Goal: Information Seeking & Learning: Learn about a topic

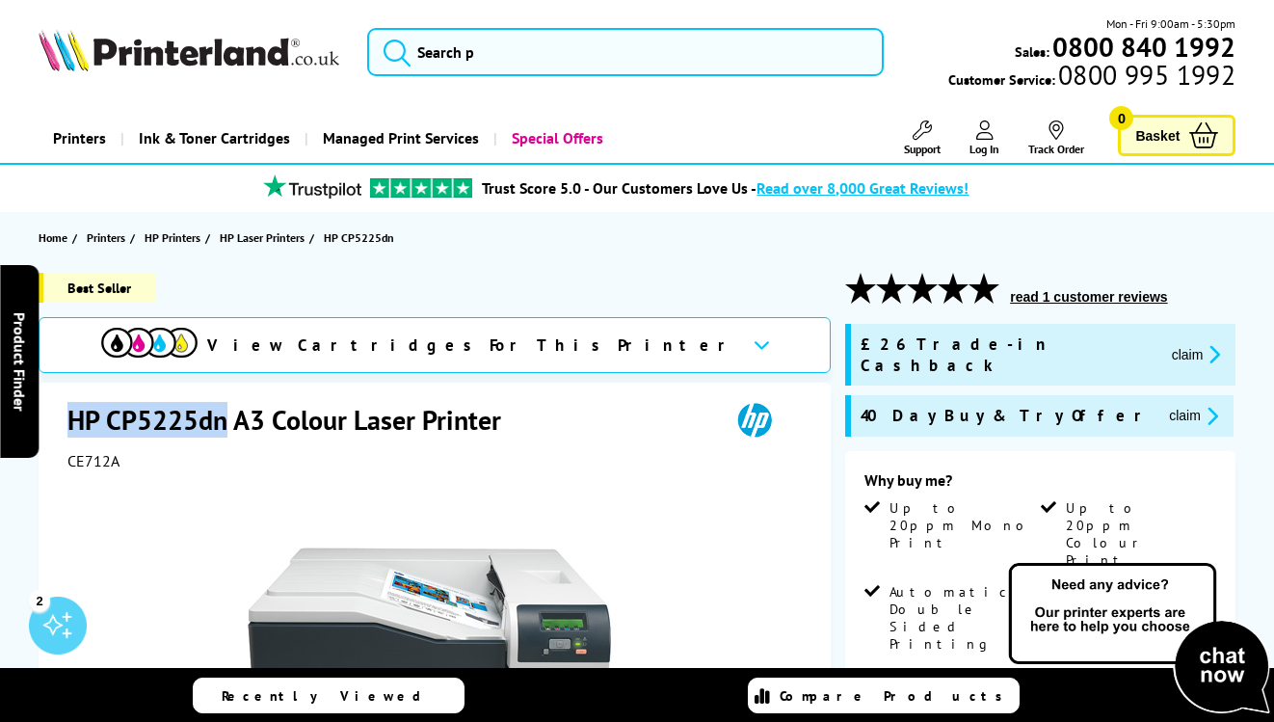
drag, startPoint x: 226, startPoint y: 421, endPoint x: 72, endPoint y: 416, distance: 154.3
click at [72, 416] on h1 "HP CP5225dn A3 Colour Laser Printer" at bounding box center [293, 420] width 453 height 36
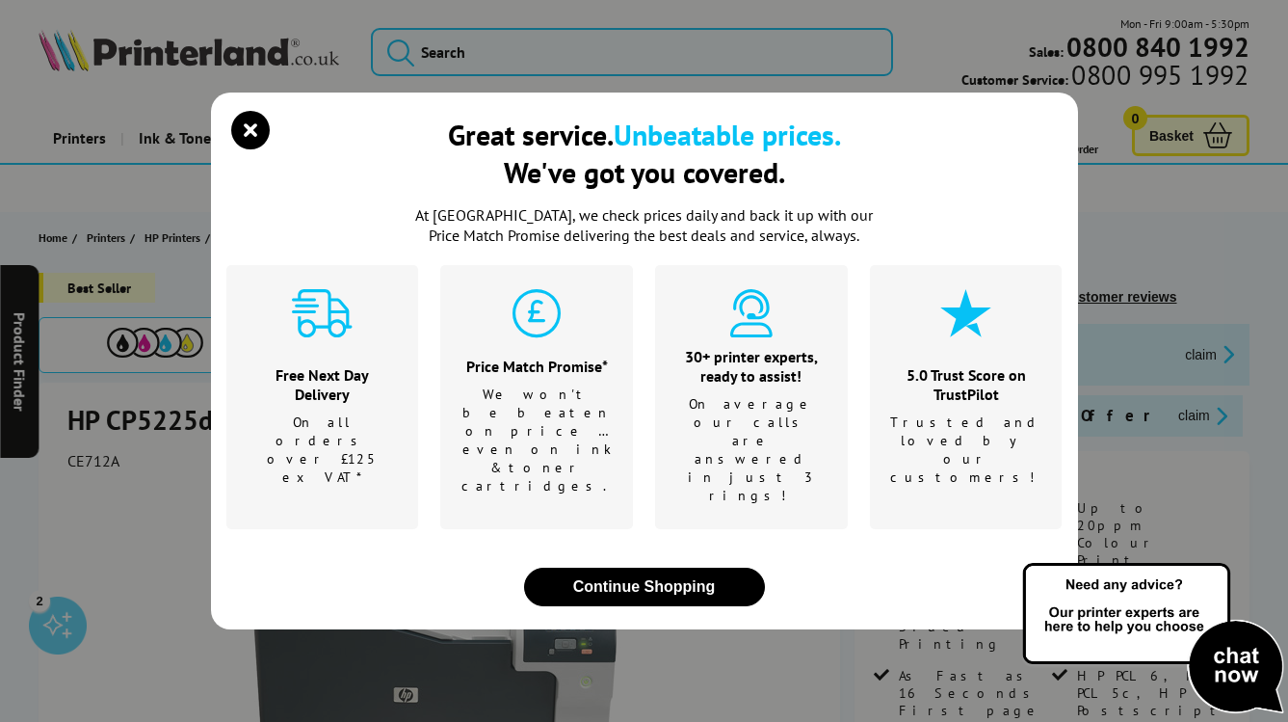
drag, startPoint x: 92, startPoint y: 421, endPoint x: 1032, endPoint y: 168, distance: 974.1
click at [1032, 168] on div "Great service. Unbeatable prices. We've got you covered." at bounding box center [644, 161] width 836 height 90
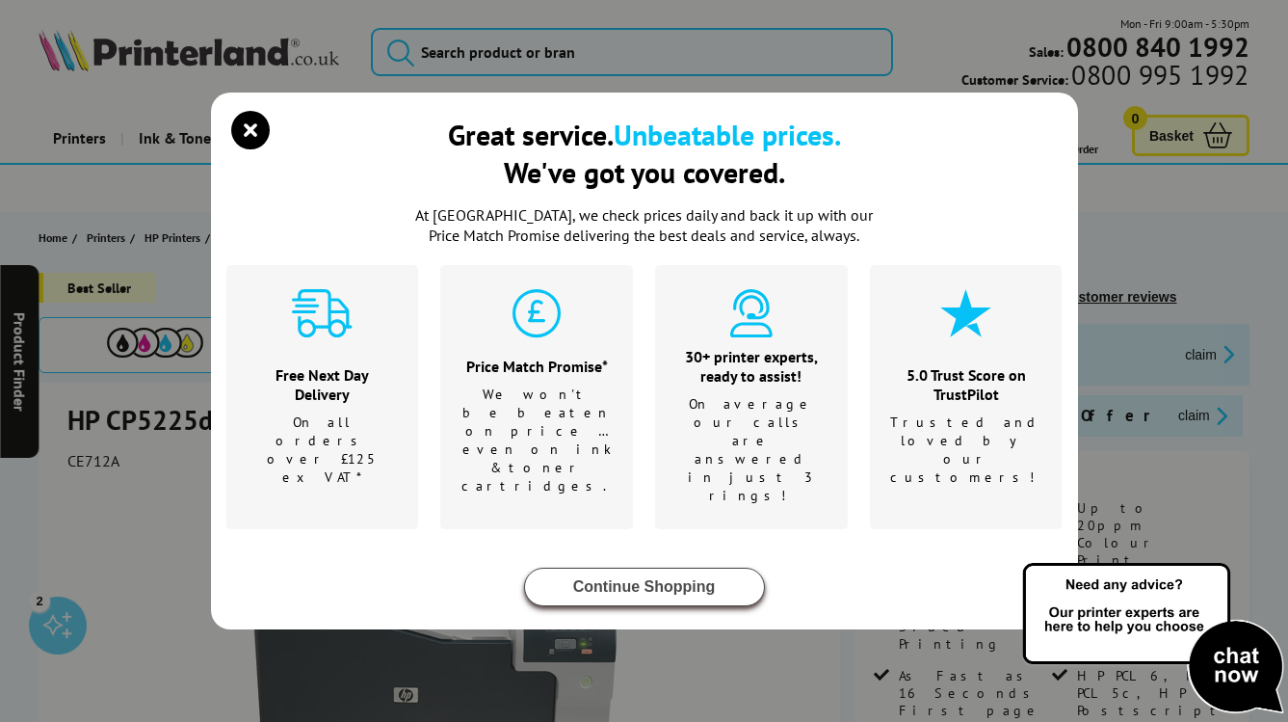
click at [635, 568] on button "Continue Shopping" at bounding box center [644, 587] width 241 height 39
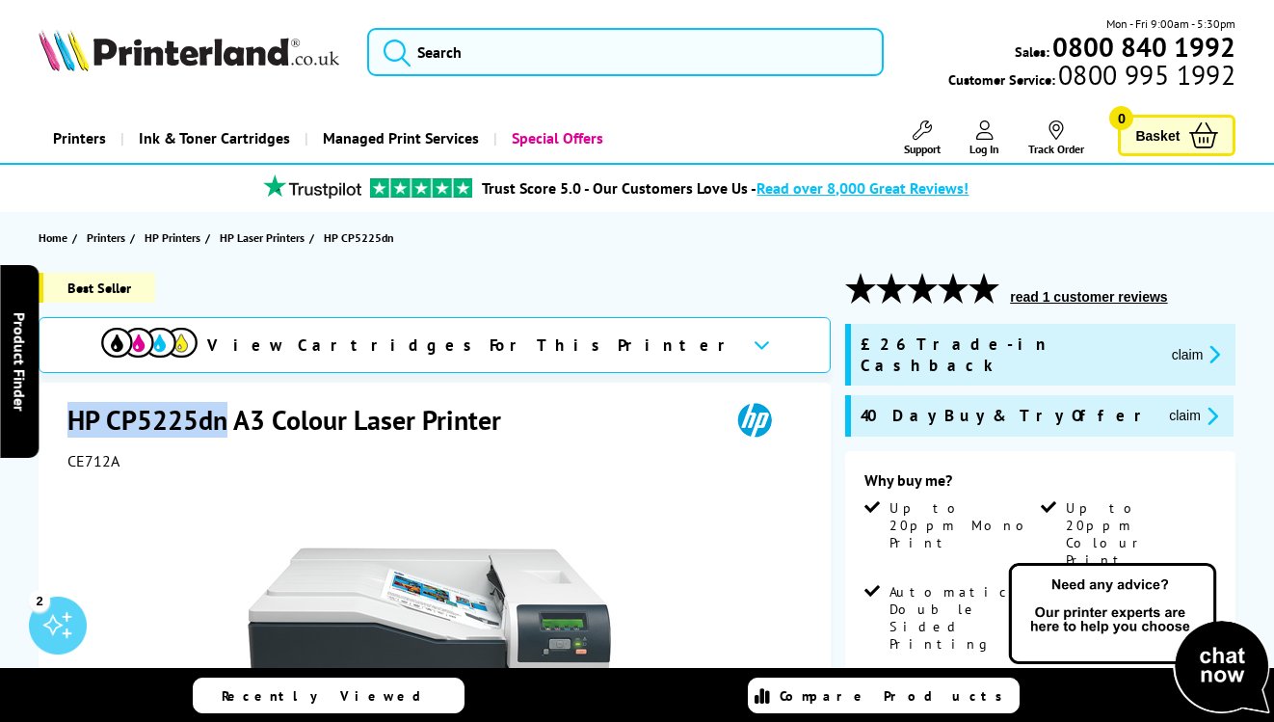
drag, startPoint x: 228, startPoint y: 420, endPoint x: 74, endPoint y: 418, distance: 154.2
click at [74, 418] on h1 "HP CP5225dn A3 Colour Laser Printer" at bounding box center [293, 420] width 453 height 36
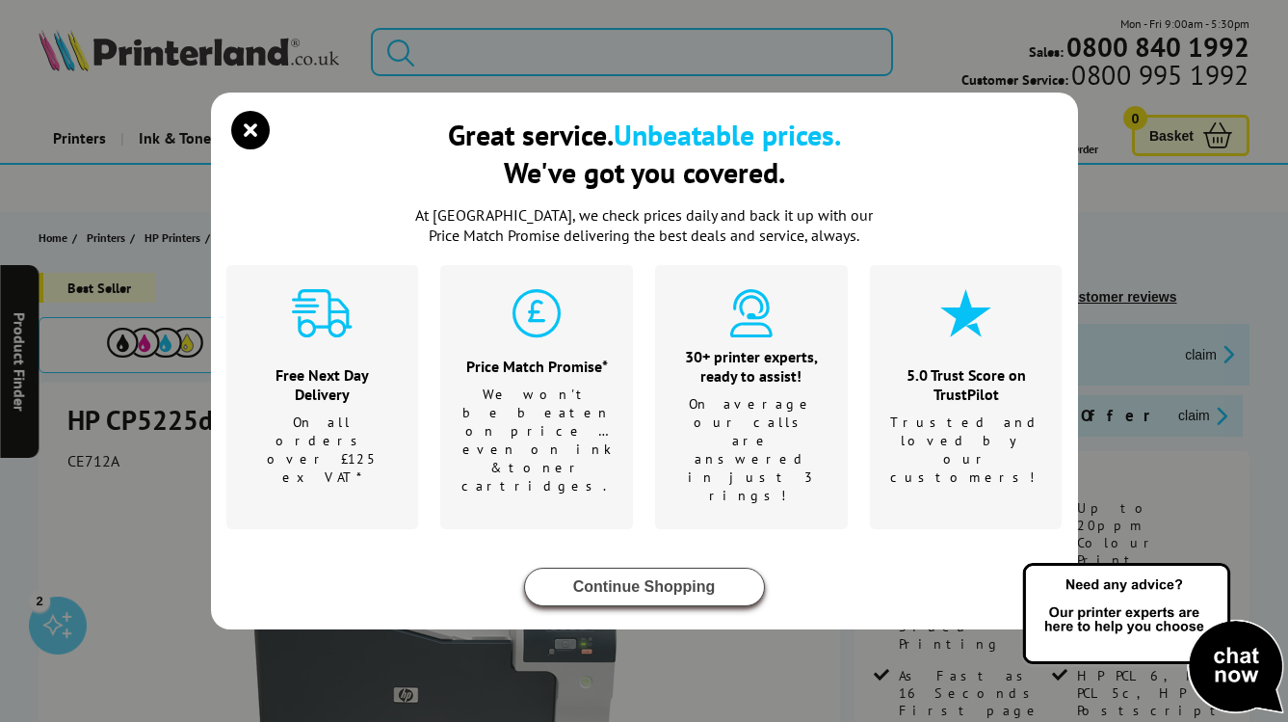
drag, startPoint x: 80, startPoint y: 420, endPoint x: 528, endPoint y: 497, distance: 454.7
click at [665, 568] on button "Continue Shopping" at bounding box center [644, 587] width 241 height 39
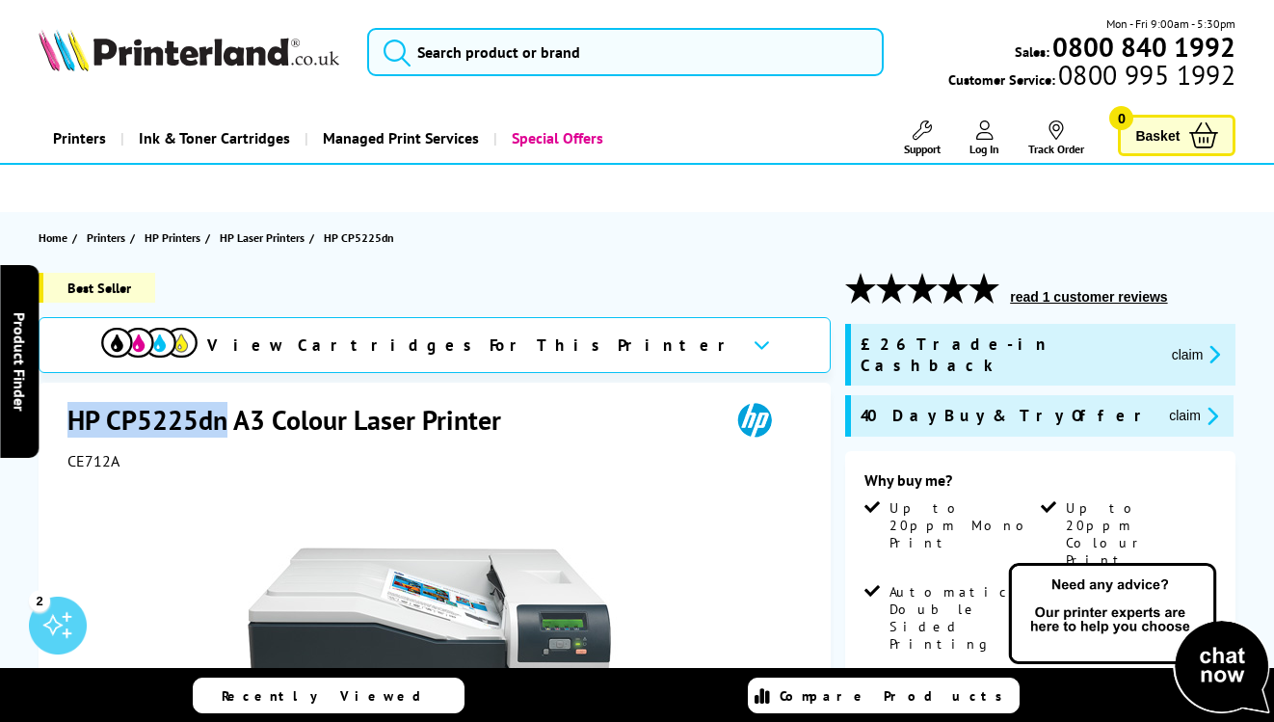
drag, startPoint x: 185, startPoint y: 424, endPoint x: 60, endPoint y: 412, distance: 125.8
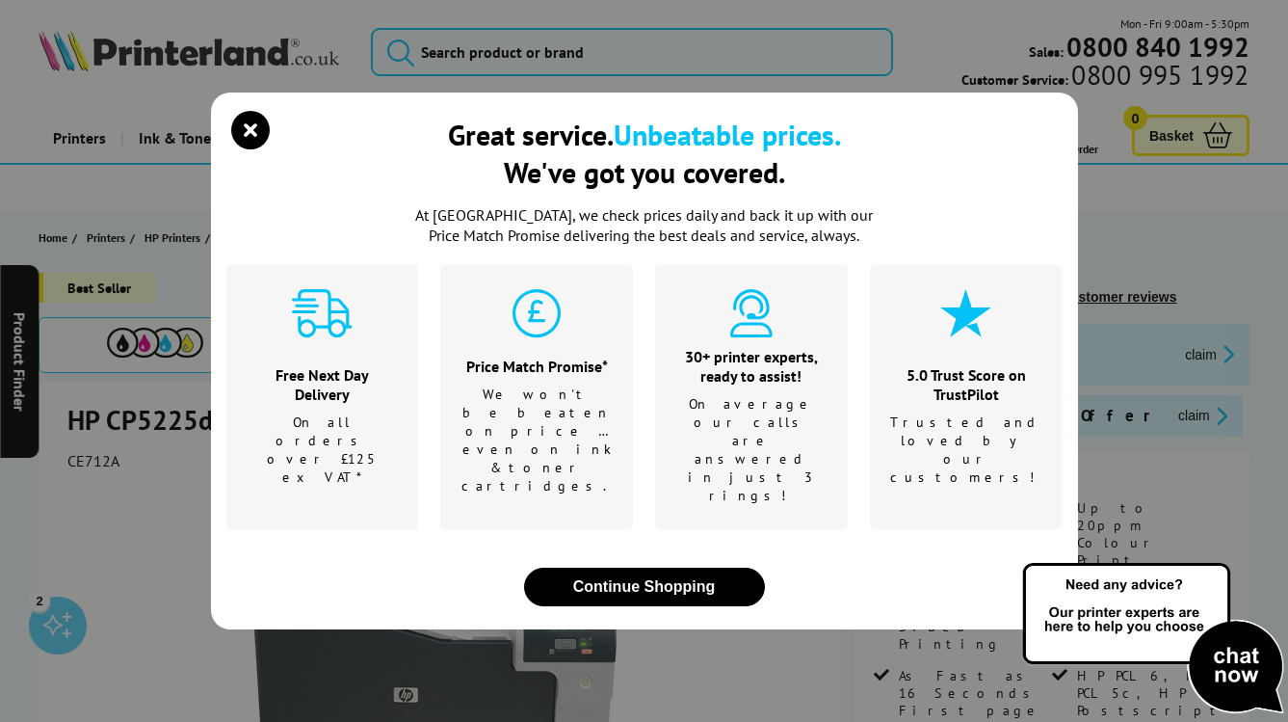
drag, startPoint x: 82, startPoint y: 419, endPoint x: 921, endPoint y: 211, distance: 864.8
click at [921, 205] on div "Great service. Unbeatable prices. We've got you covered." at bounding box center [644, 161] width 836 height 90
click at [238, 149] on icon "close modal" at bounding box center [250, 130] width 39 height 39
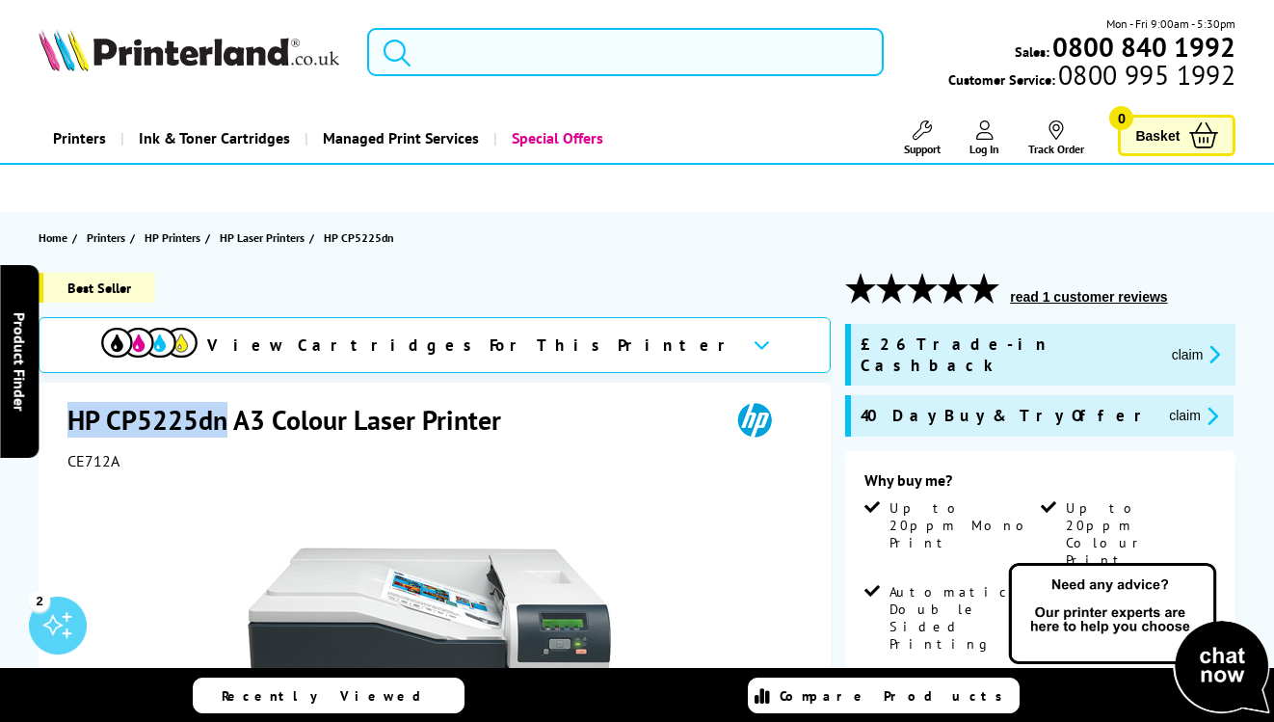
drag, startPoint x: 223, startPoint y: 420, endPoint x: 74, endPoint y: 412, distance: 148.6
click at [74, 412] on h1 "HP CP5225dn A3 Colour Laser Printer" at bounding box center [293, 420] width 453 height 36
copy h1 "HP CP5225dn"
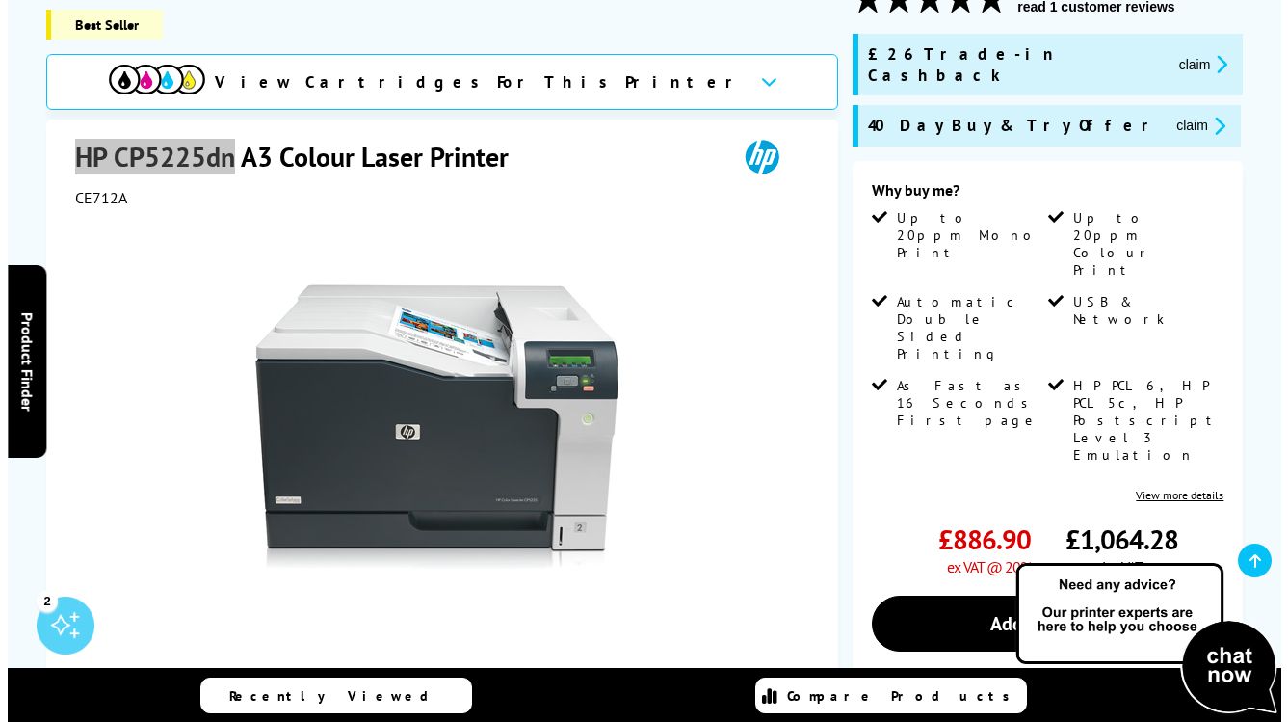
scroll to position [385, 0]
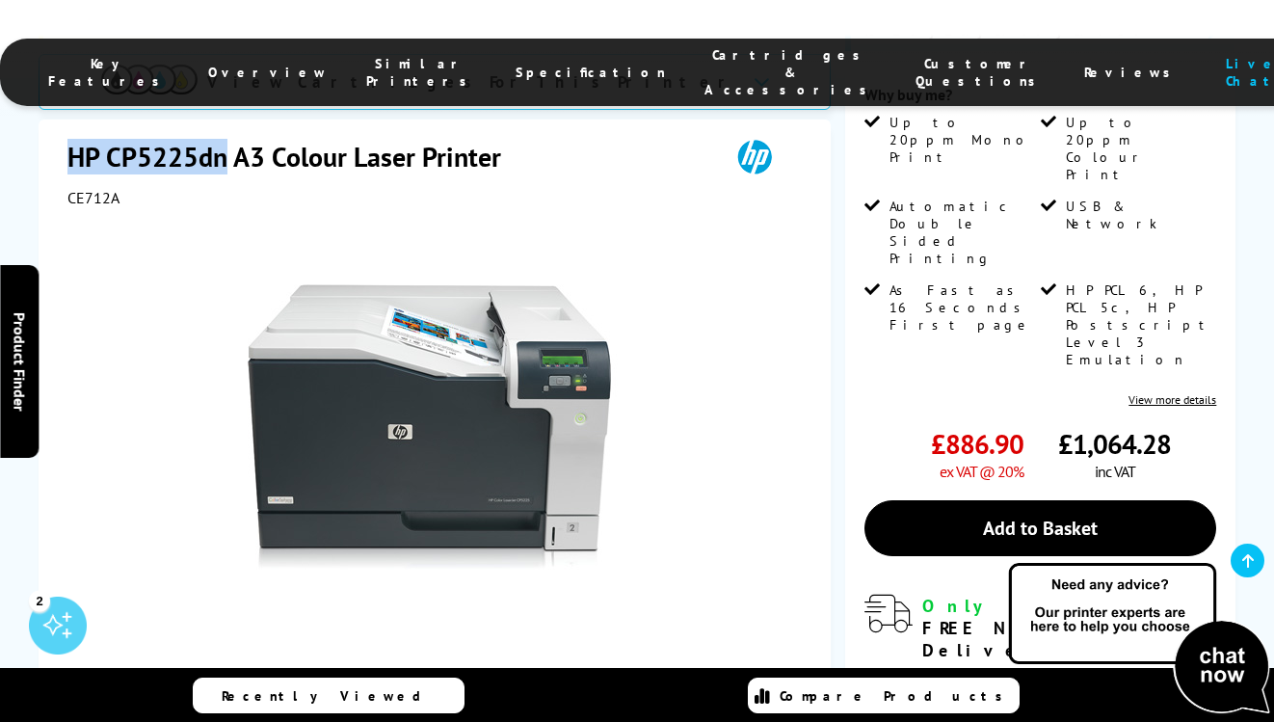
click at [465, 670] on link at bounding box center [483, 711] width 79 height 82
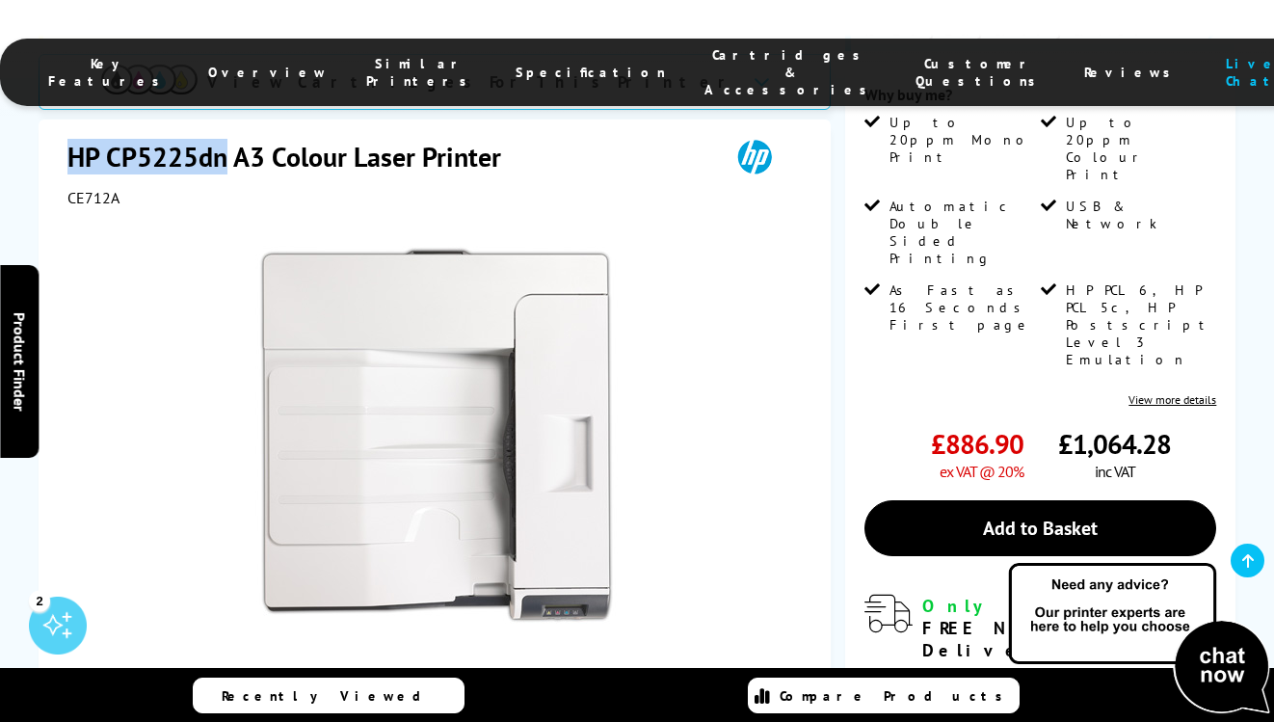
click at [551, 670] on link at bounding box center [576, 711] width 79 height 82
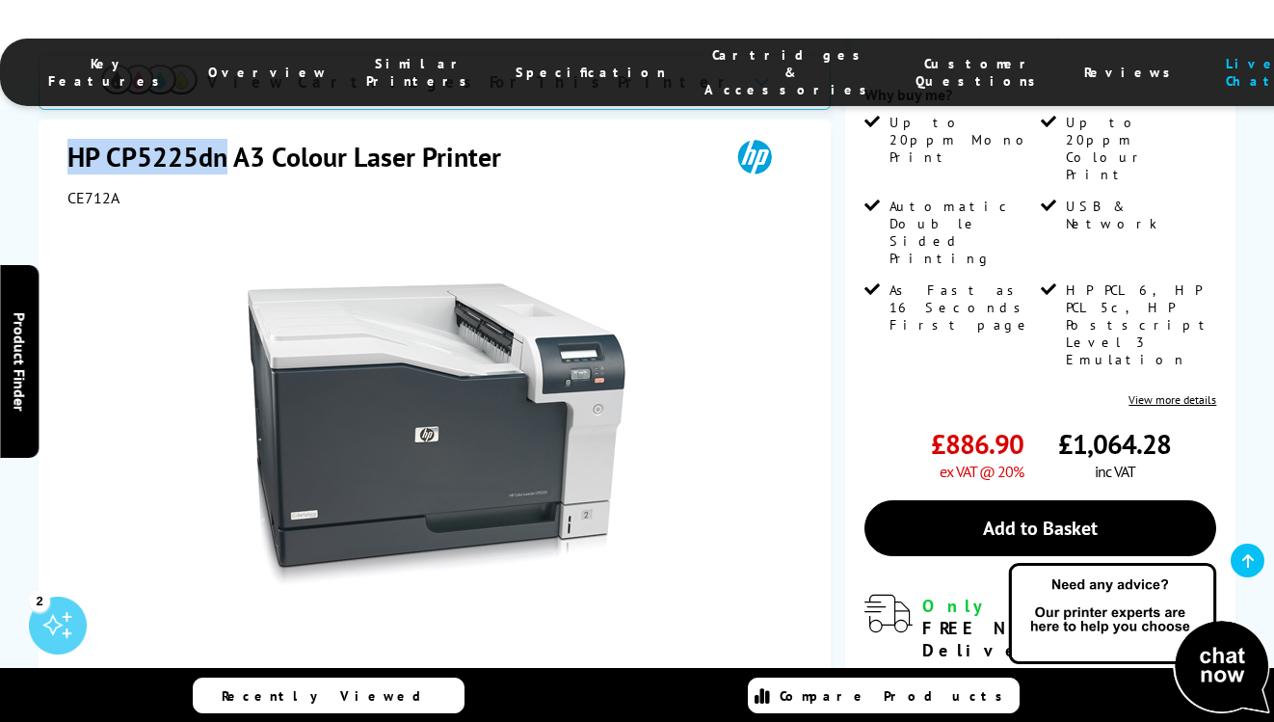
click at [650, 670] on link at bounding box center [669, 711] width 79 height 82
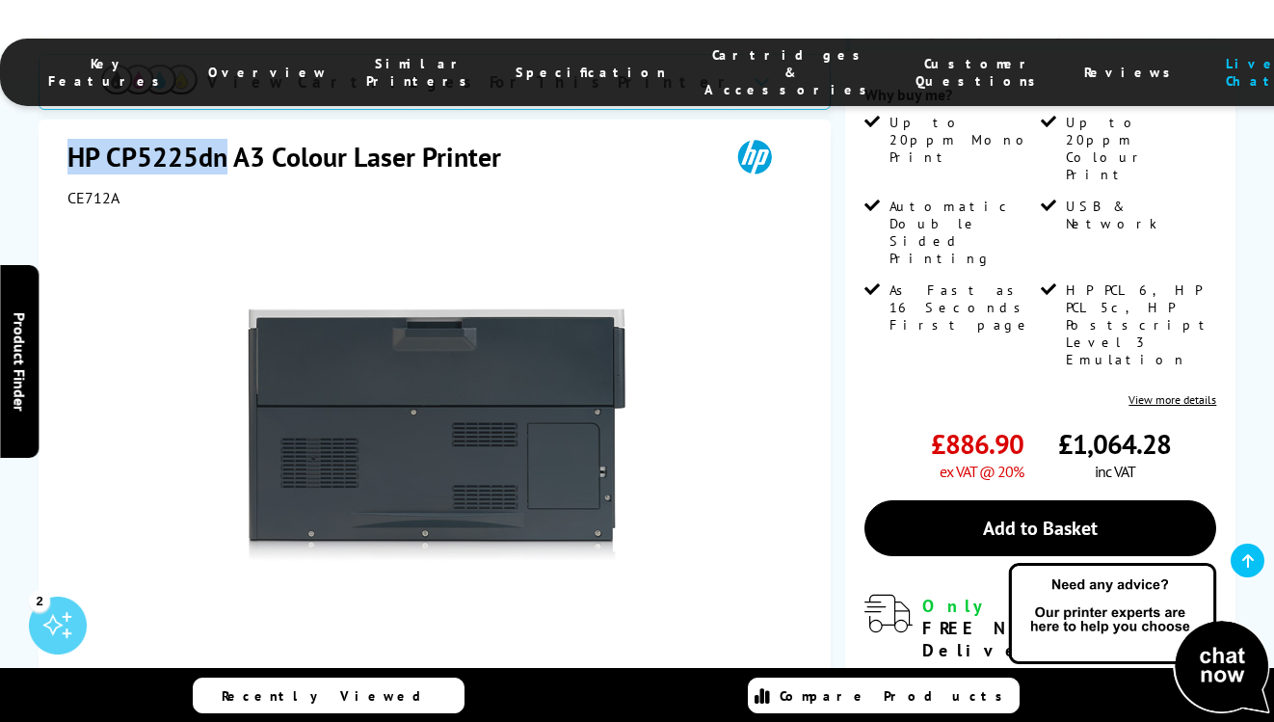
click at [730, 696] on button "button" at bounding box center [730, 710] width 29 height 29
click at [478, 670] on link at bounding box center [483, 711] width 79 height 82
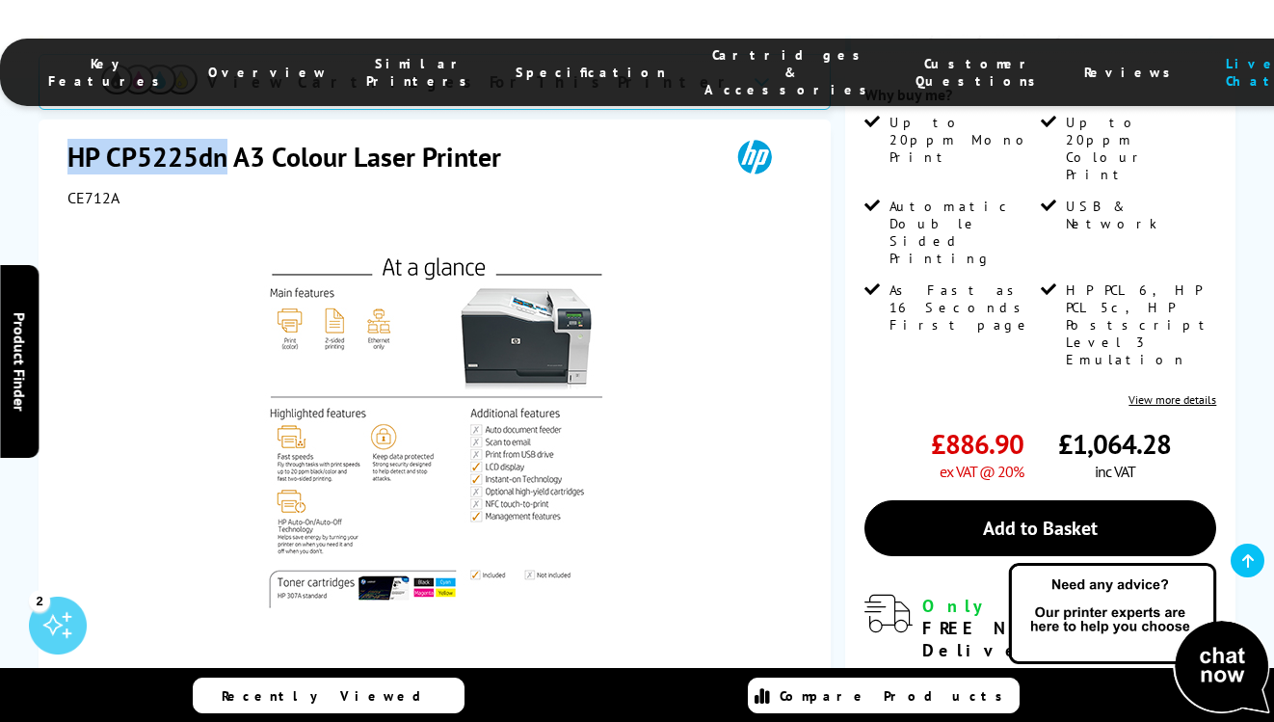
click at [530, 351] on img at bounding box center [437, 435] width 378 height 378
